Goal: Information Seeking & Learning: Learn about a topic

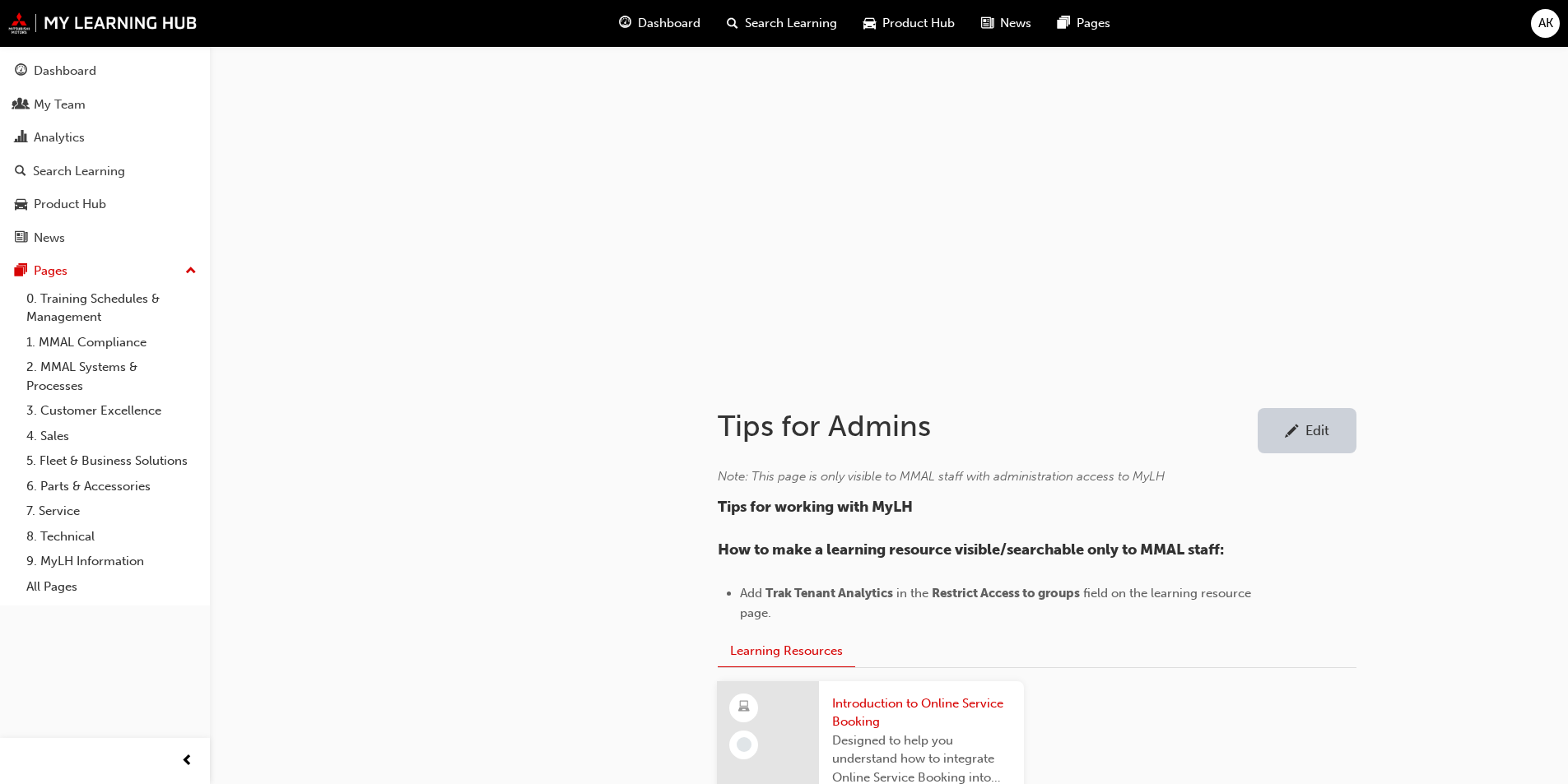
scroll to position [280, 0]
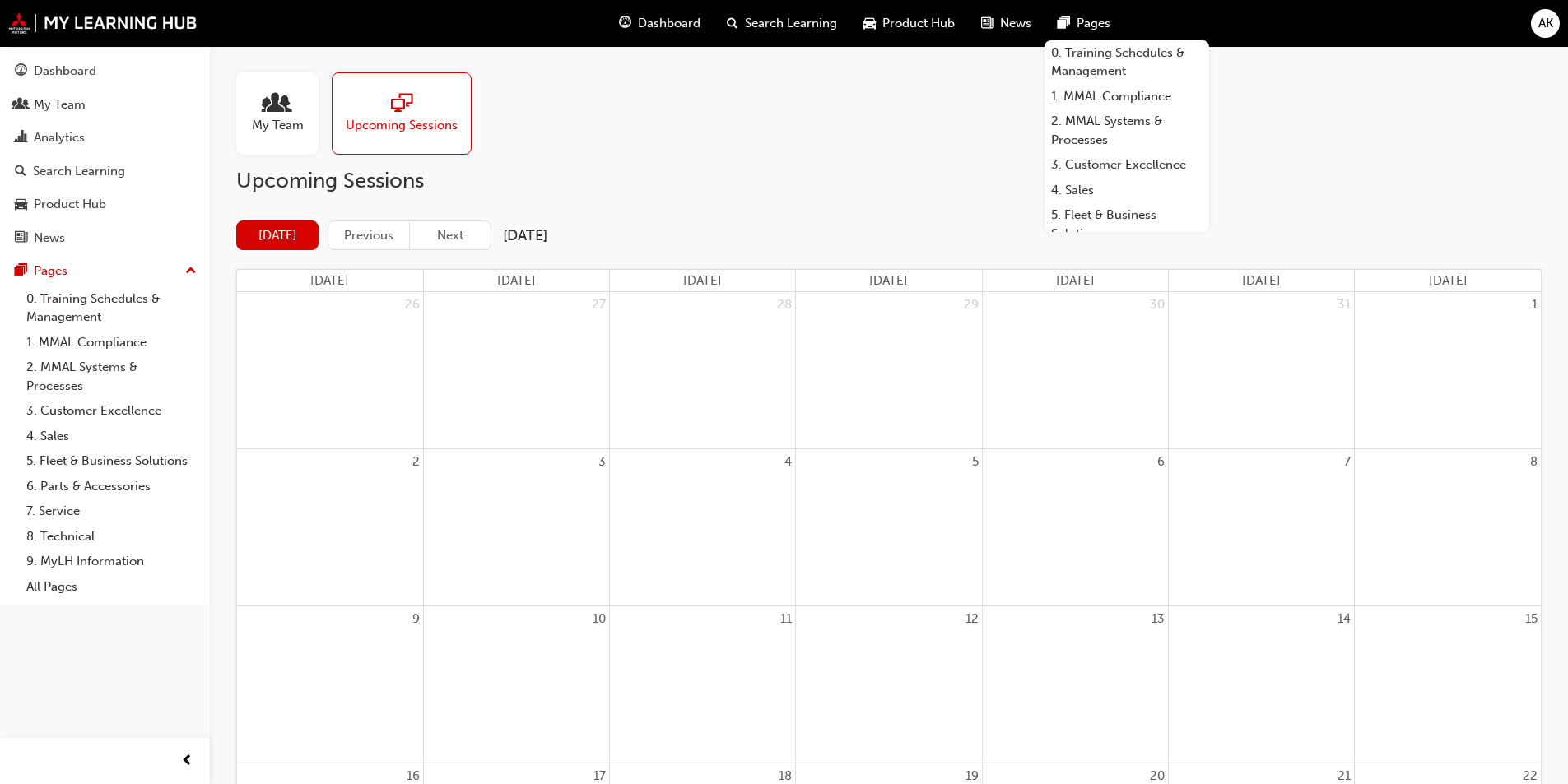
scroll to position [185, 0]
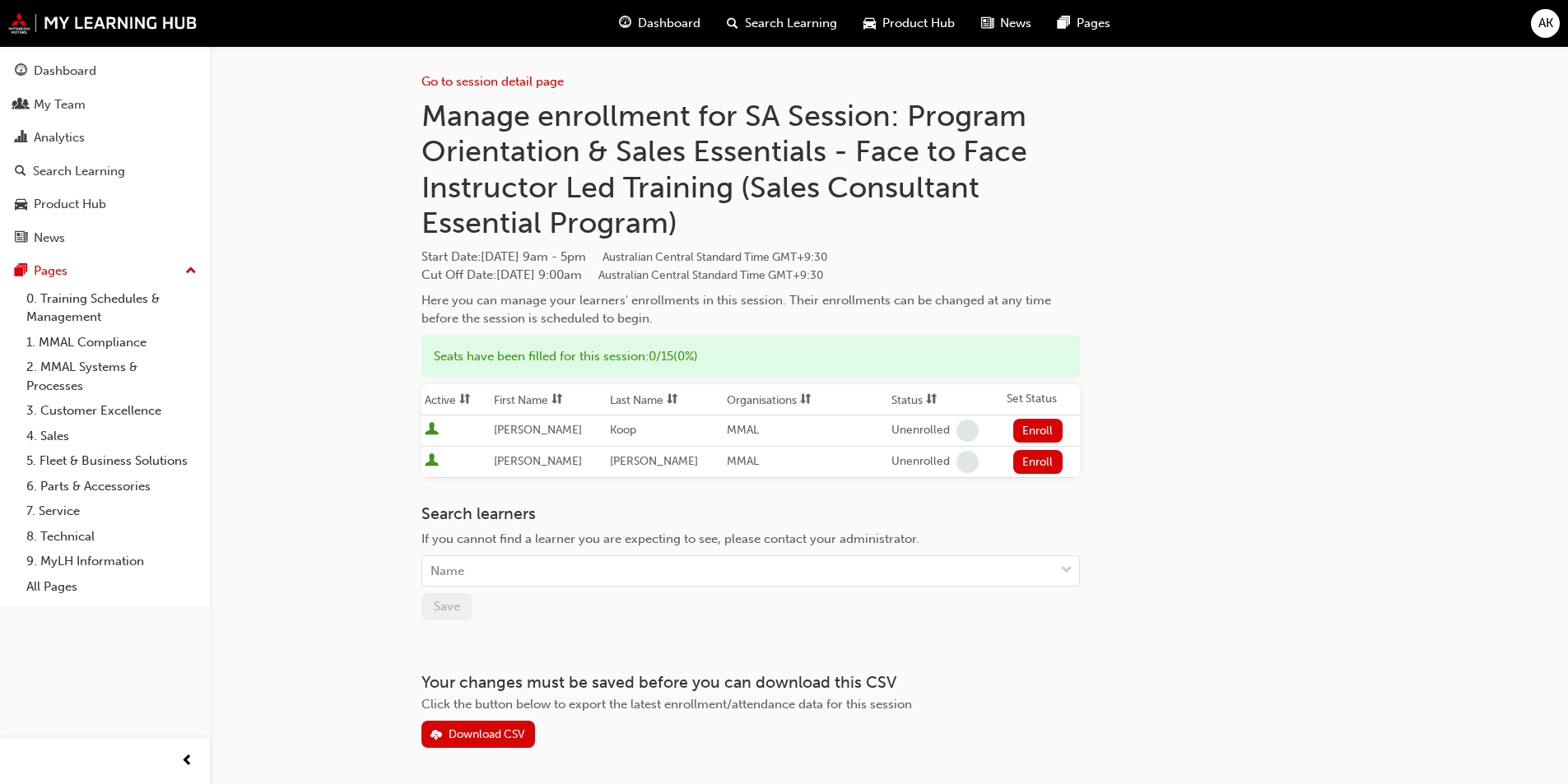
scroll to position [55, 0]
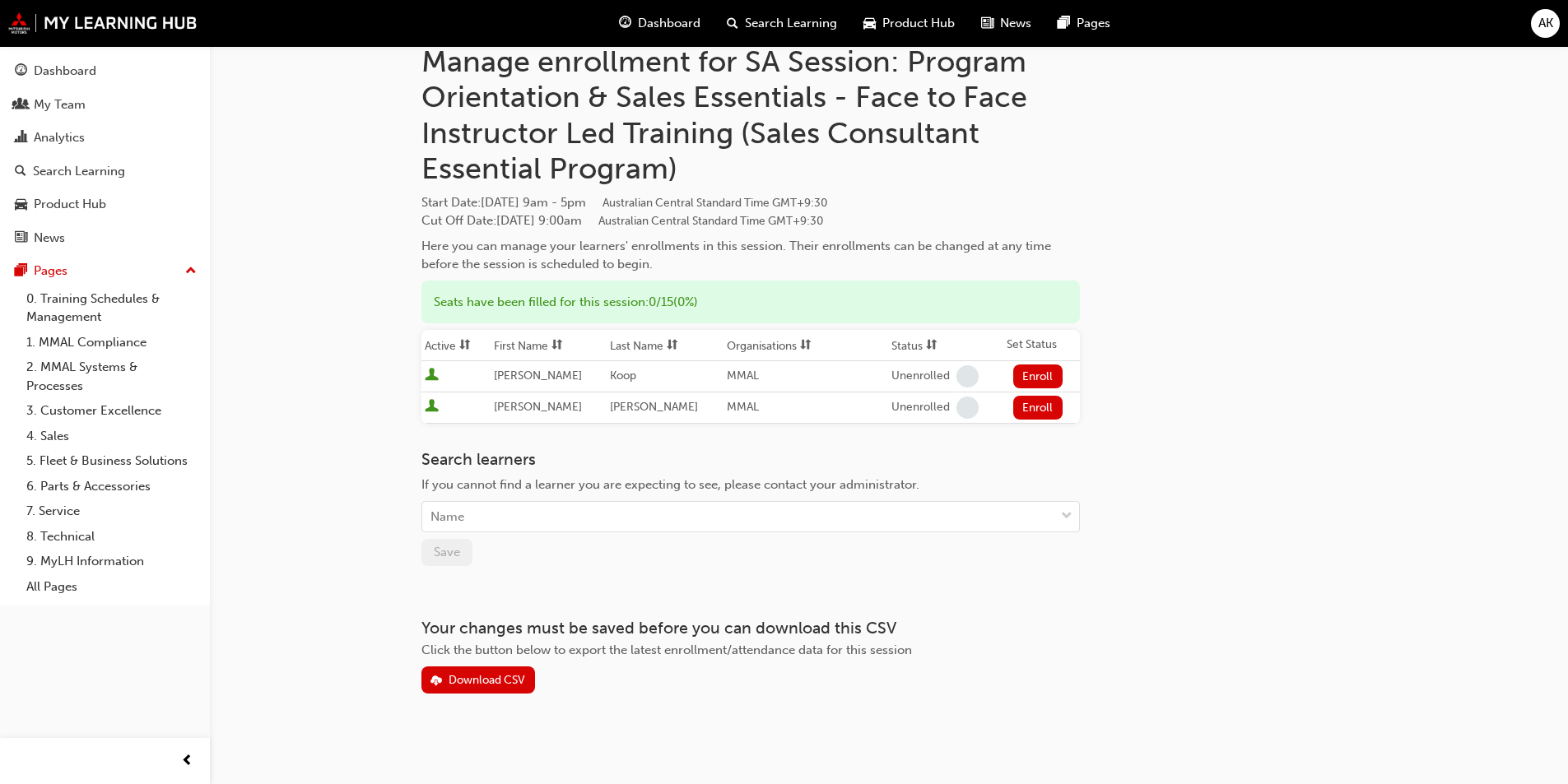
drag, startPoint x: 215, startPoint y: 219, endPoint x: 186, endPoint y: 64, distance: 157.7
click at [218, 219] on div "Go to session detail page Manage enrollment for SA Session: Program Orientation…" at bounding box center [784, 366] width 1568 height 841
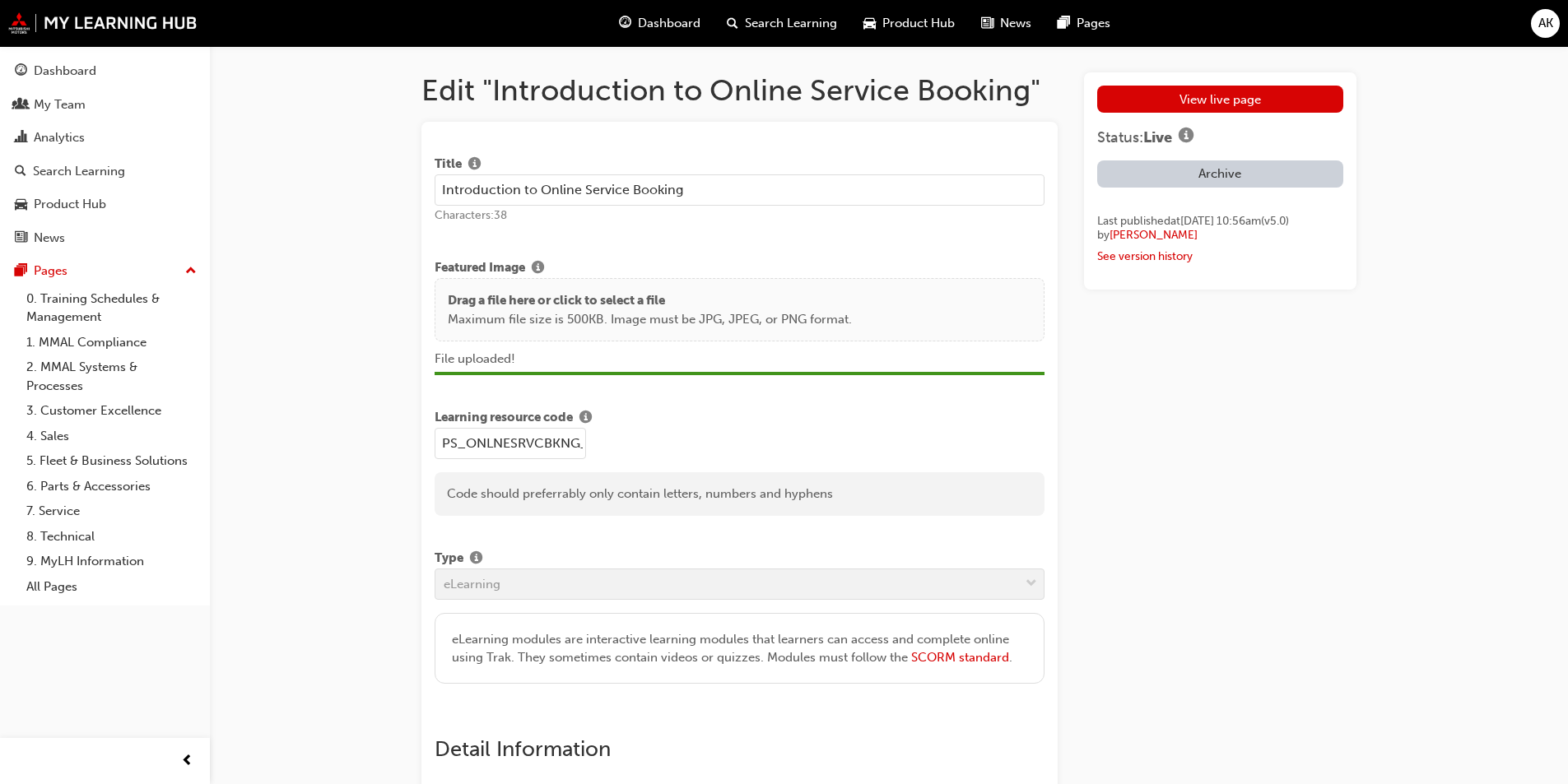
click at [1223, 100] on link "View live page" at bounding box center [1219, 98] width 246 height 27
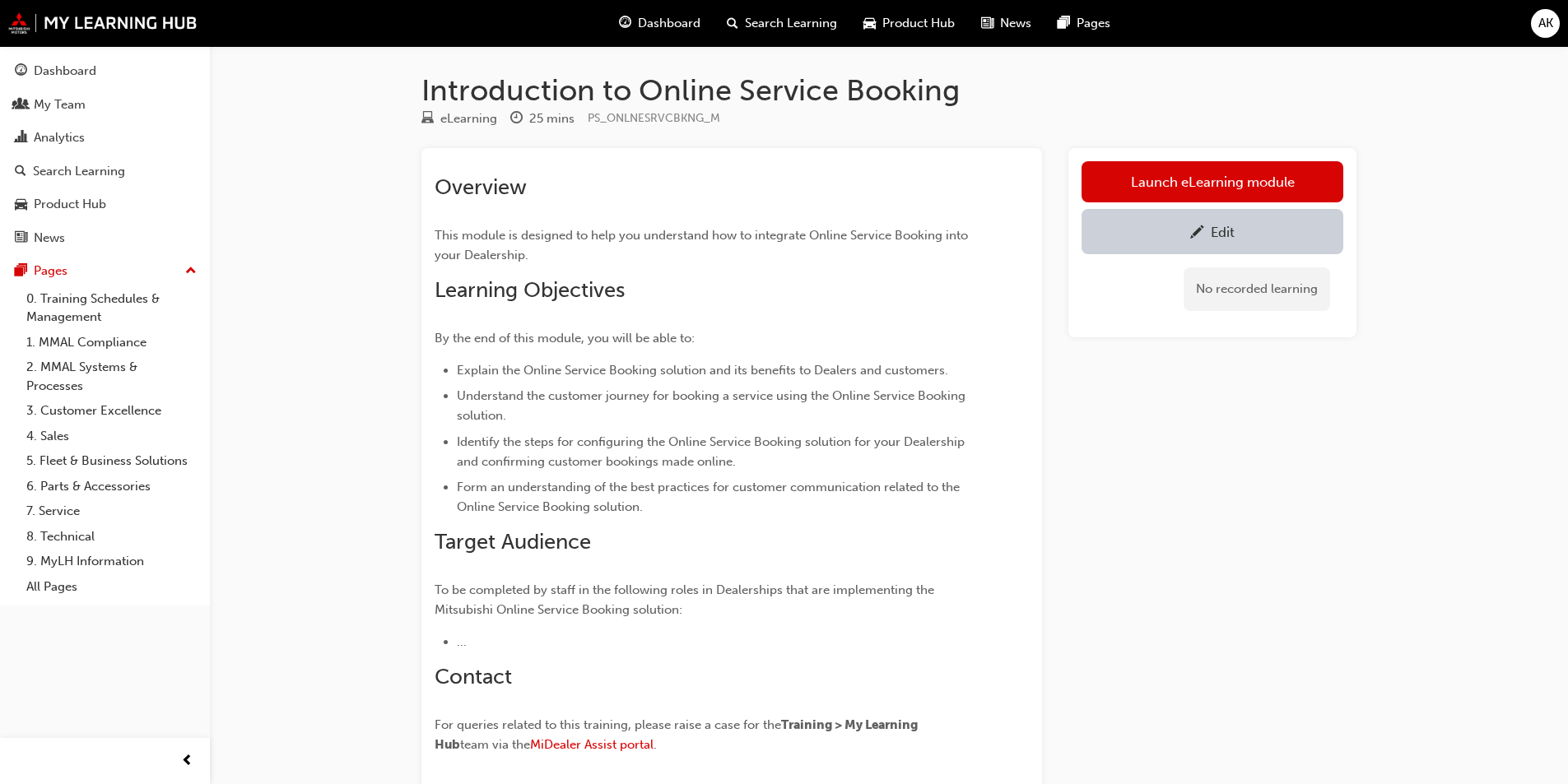
click at [1109, 433] on div "Launch eLearning module Edit No recorded learning" at bounding box center [1212, 486] width 288 height 676
